Goal: Information Seeking & Learning: Learn about a topic

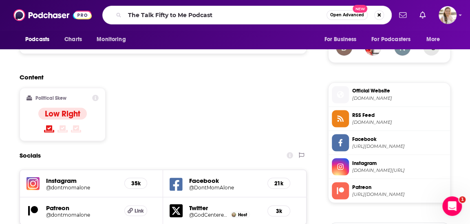
scroll to position [610, 0]
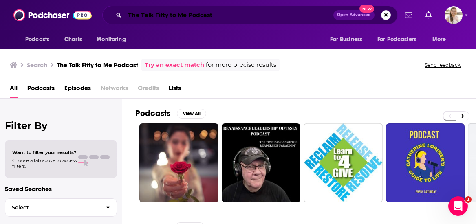
click at [243, 17] on input "The Talk Fifty to Me Podcast" at bounding box center [229, 15] width 209 height 13
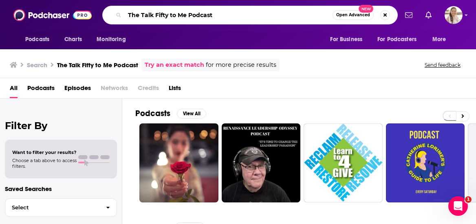
drag, startPoint x: 219, startPoint y: 20, endPoint x: 190, endPoint y: 14, distance: 29.8
click at [190, 14] on input "The Talk Fifty to Me Podcast" at bounding box center [229, 15] width 208 height 13
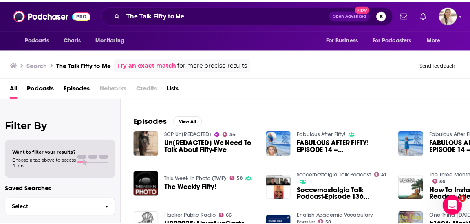
scroll to position [26, 0]
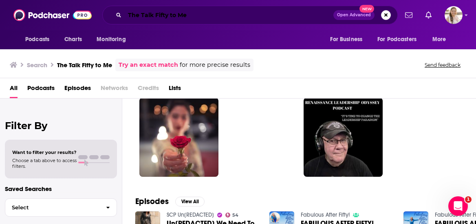
click at [208, 19] on input "The Talk Fifty to Me" at bounding box center [229, 15] width 209 height 13
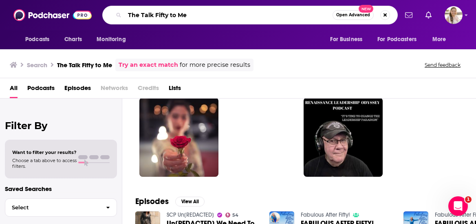
click at [208, 19] on input "The Talk Fifty to Me" at bounding box center [229, 15] width 208 height 13
paste input "For The Love Podcast"
type input "For The Love Podcast"
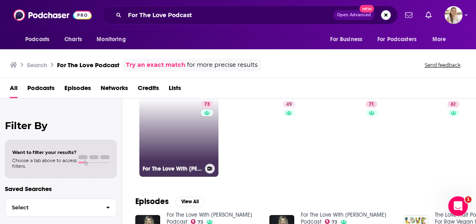
click at [174, 132] on link "73 For The Love With [PERSON_NAME] Podcast" at bounding box center [178, 137] width 79 height 79
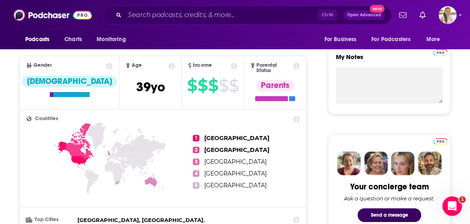
scroll to position [82, 0]
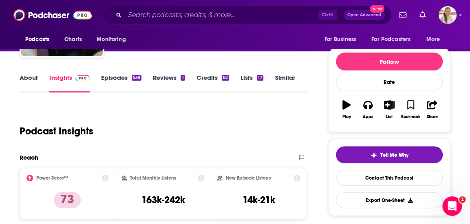
click at [24, 82] on link "About" at bounding box center [29, 83] width 18 height 19
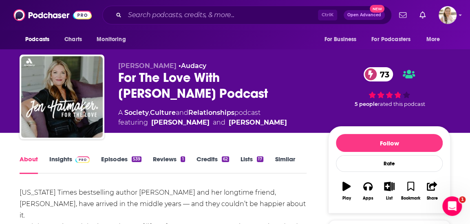
scroll to position [82, 0]
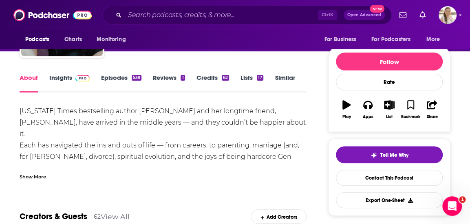
click at [280, 176] on div "Show More" at bounding box center [163, 174] width 287 height 14
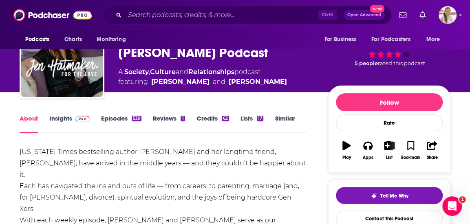
scroll to position [0, 0]
